Goal: Transaction & Acquisition: Book appointment/travel/reservation

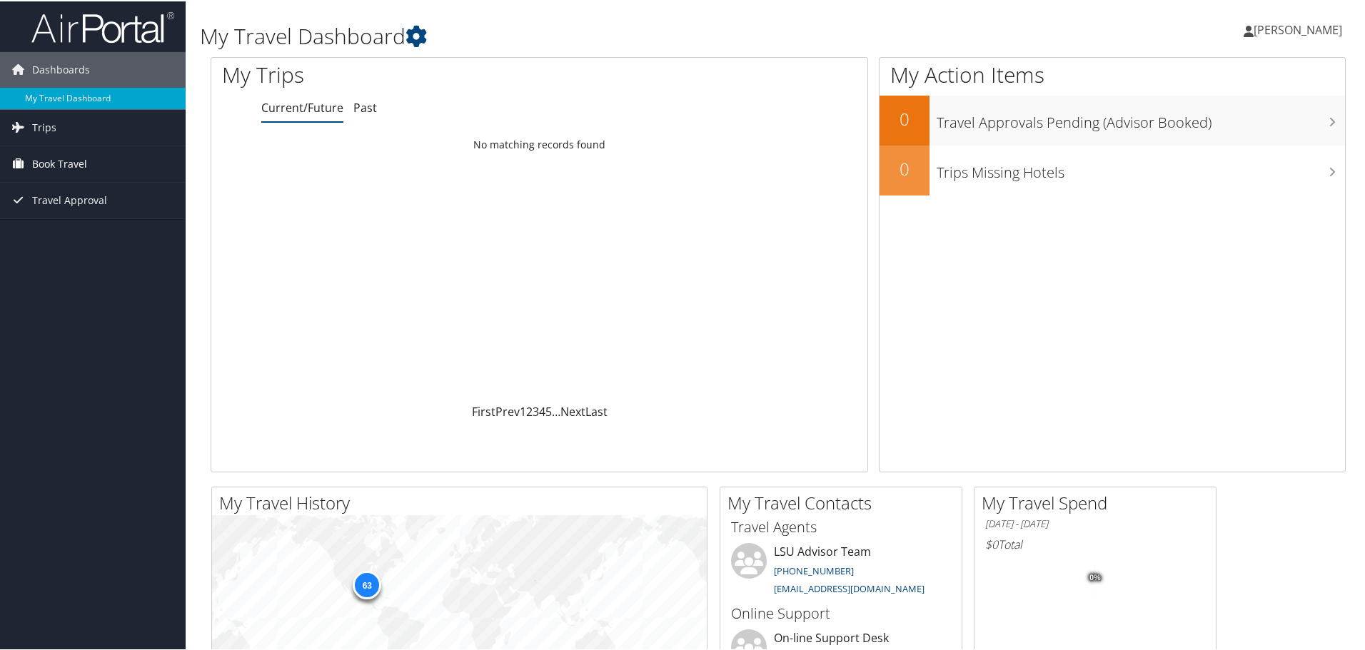
click at [69, 162] on span "Book Travel" at bounding box center [59, 163] width 55 height 36
click at [69, 210] on link "Book/Manage Online Trips" at bounding box center [93, 212] width 186 height 21
